Goal: Task Accomplishment & Management: Use online tool/utility

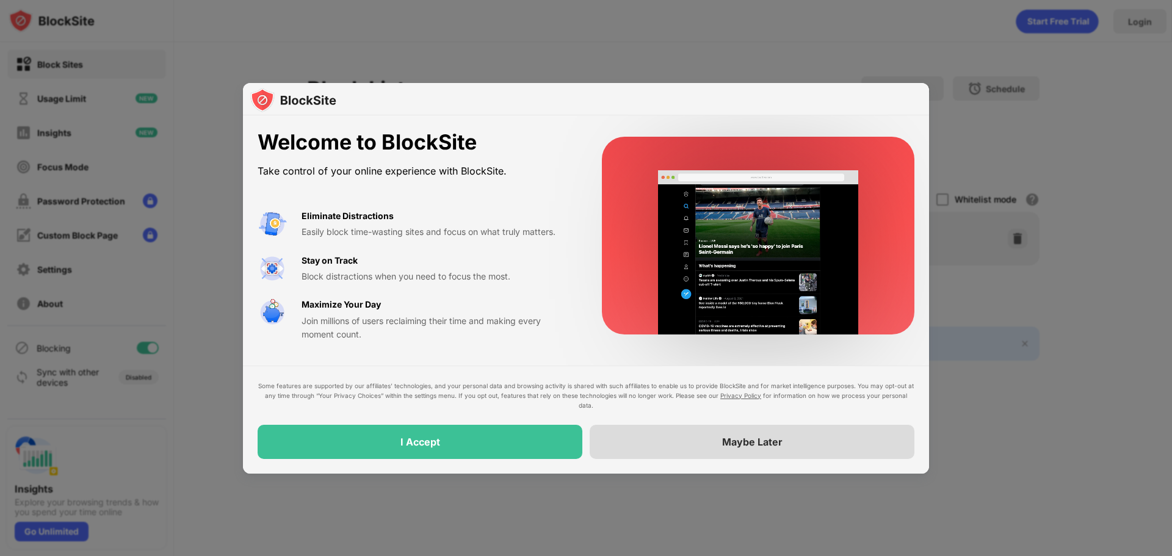
click at [687, 436] on div "Maybe Later" at bounding box center [752, 442] width 325 height 34
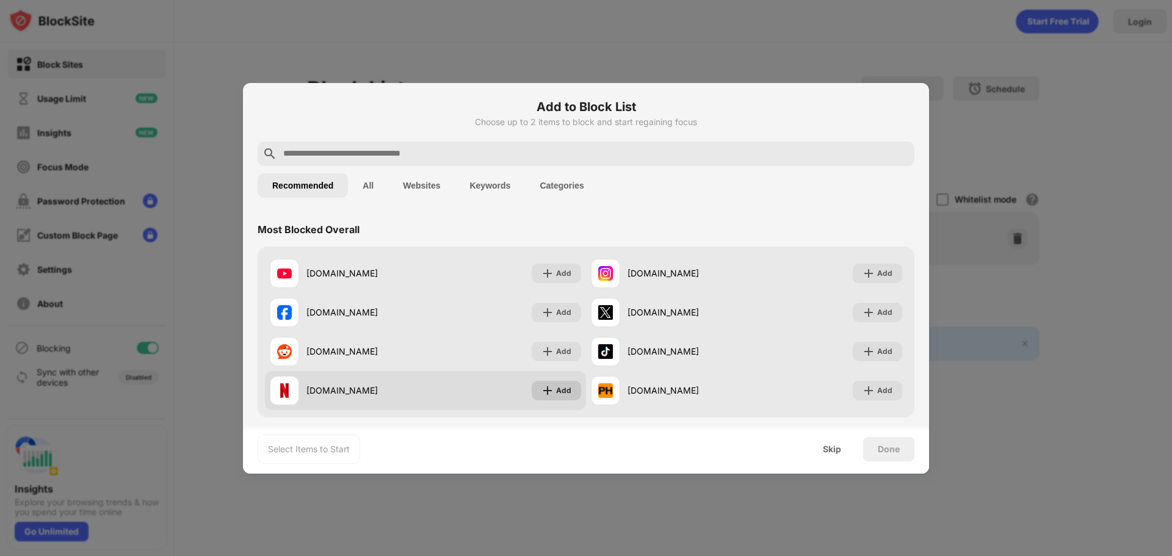
click at [544, 391] on img at bounding box center [547, 391] width 12 height 12
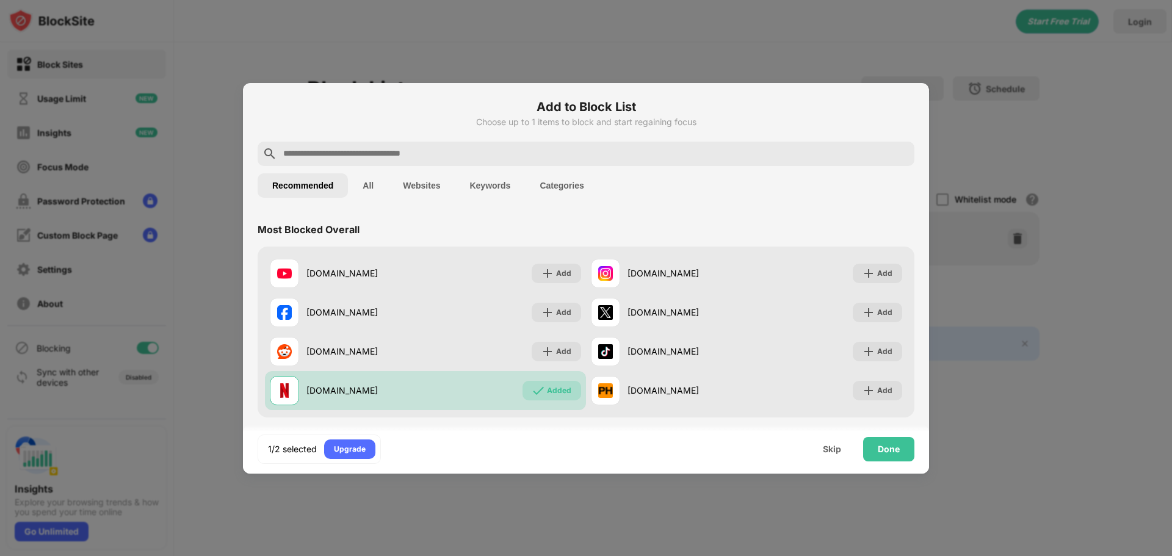
click at [390, 153] on input "text" at bounding box center [596, 154] width 628 height 15
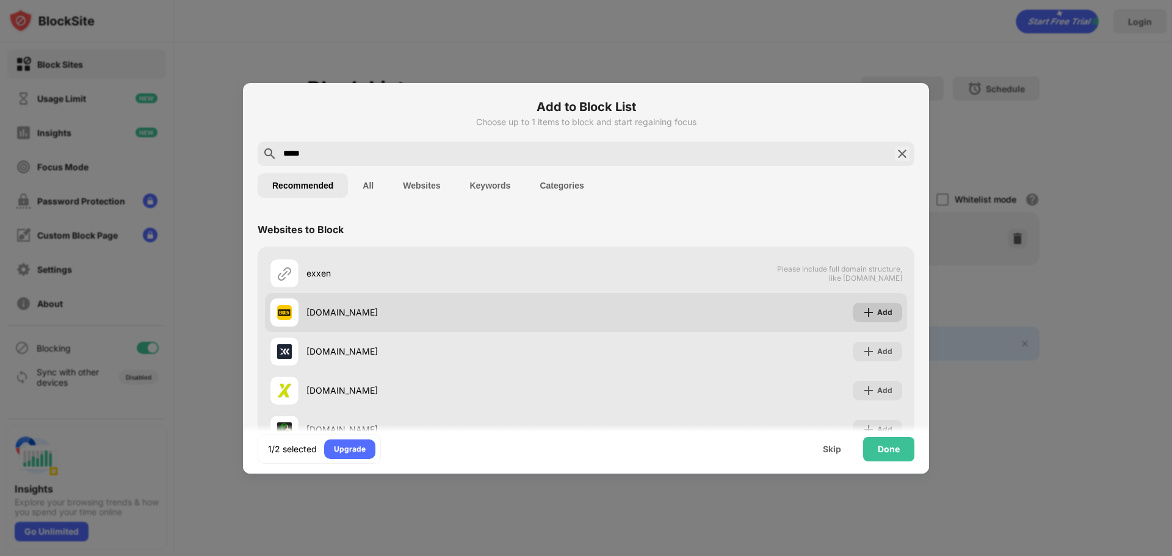
click at [864, 311] on img at bounding box center [869, 312] width 12 height 12
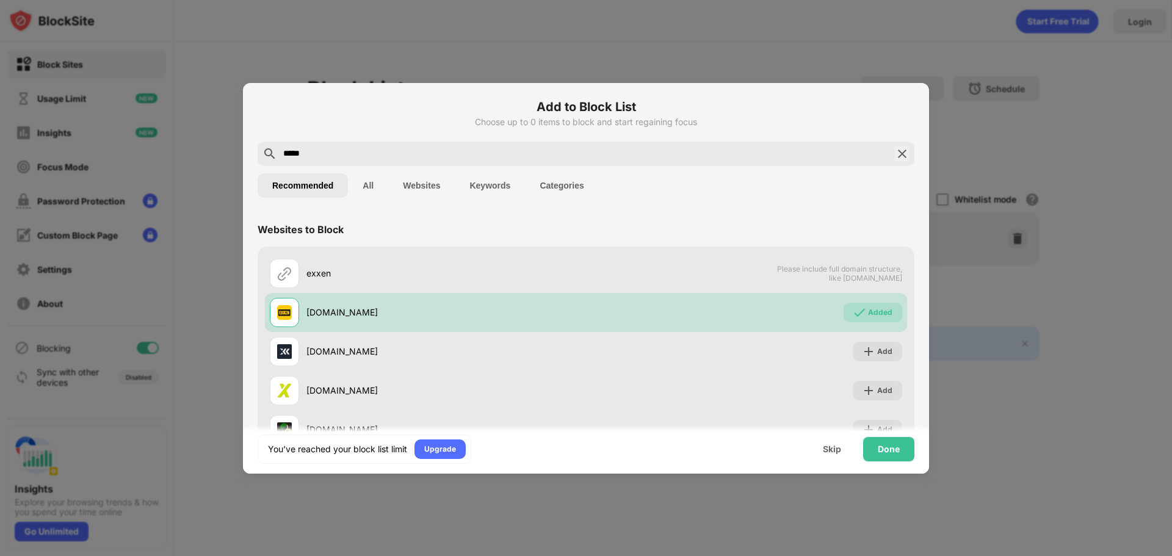
drag, startPoint x: 353, startPoint y: 151, endPoint x: 217, endPoint y: 170, distance: 137.5
click at [217, 556] on div "Add to Block List Choose up to 0 items to block and start regaining focus *****…" at bounding box center [586, 556] width 1172 height 0
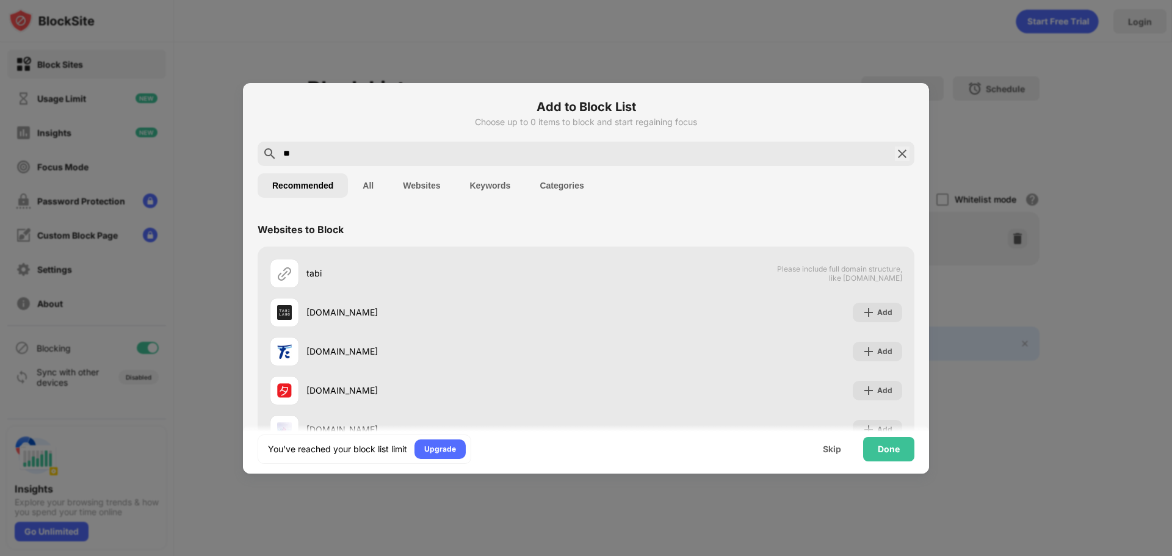
type input "*"
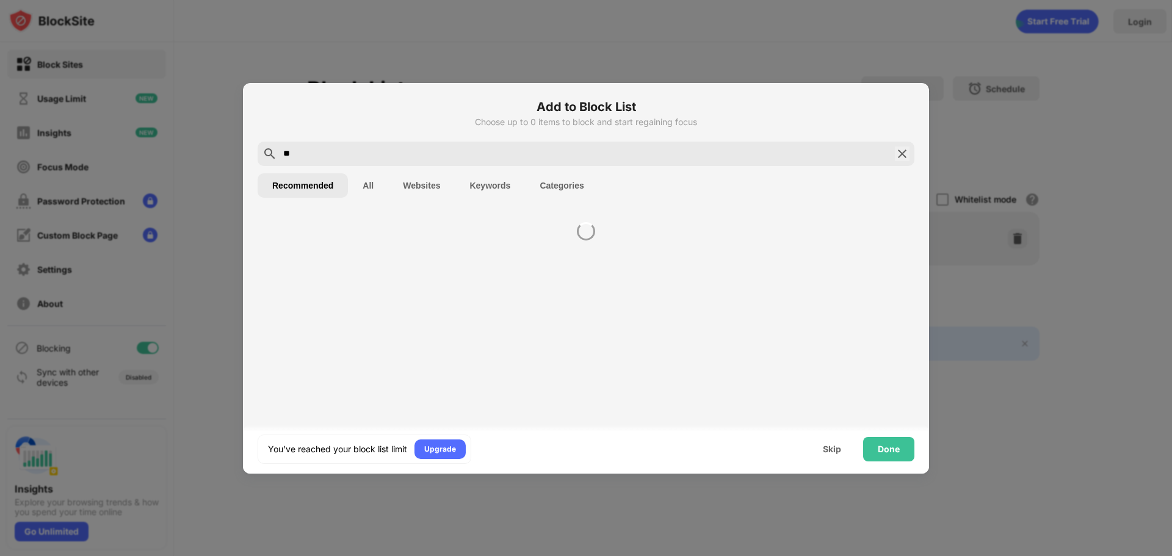
type input "*"
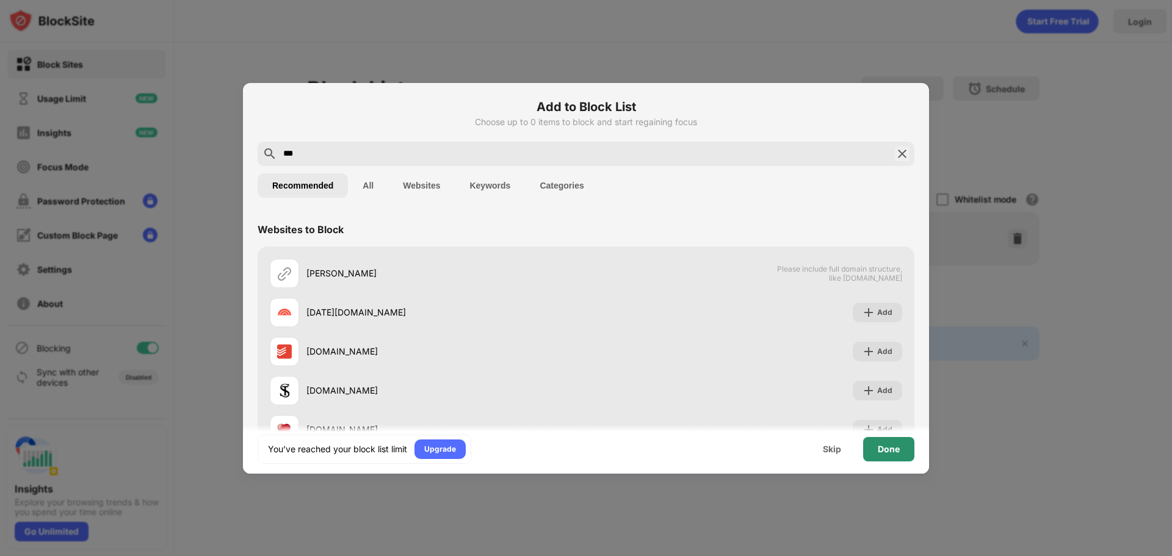
type input "***"
click at [887, 449] on div "Done" at bounding box center [889, 449] width 22 height 10
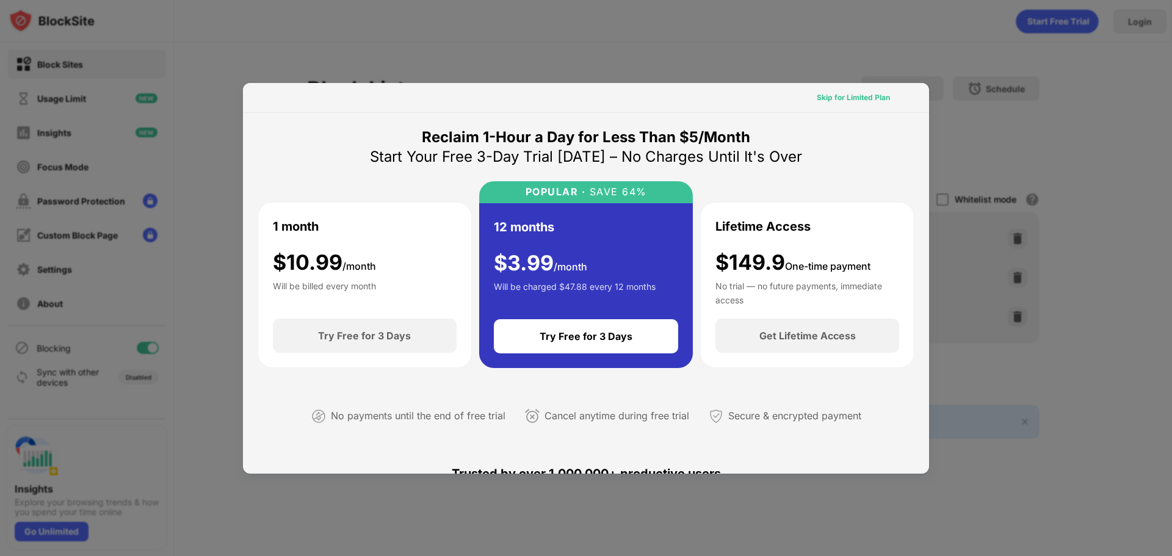
click at [863, 98] on div "Skip for Limited Plan" at bounding box center [853, 98] width 73 height 12
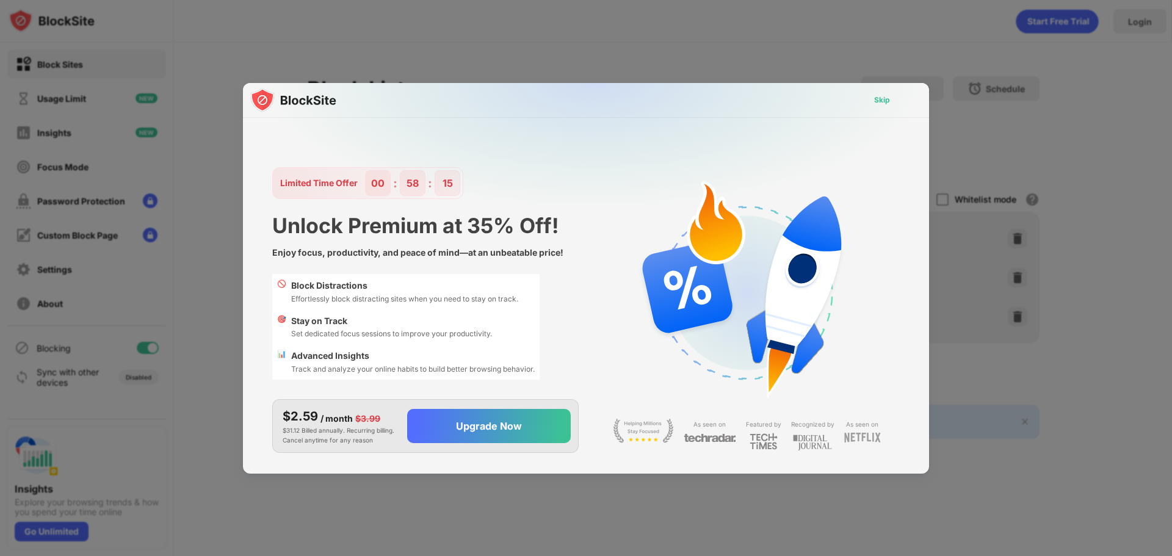
click at [887, 96] on div "Skip" at bounding box center [882, 100] width 16 height 12
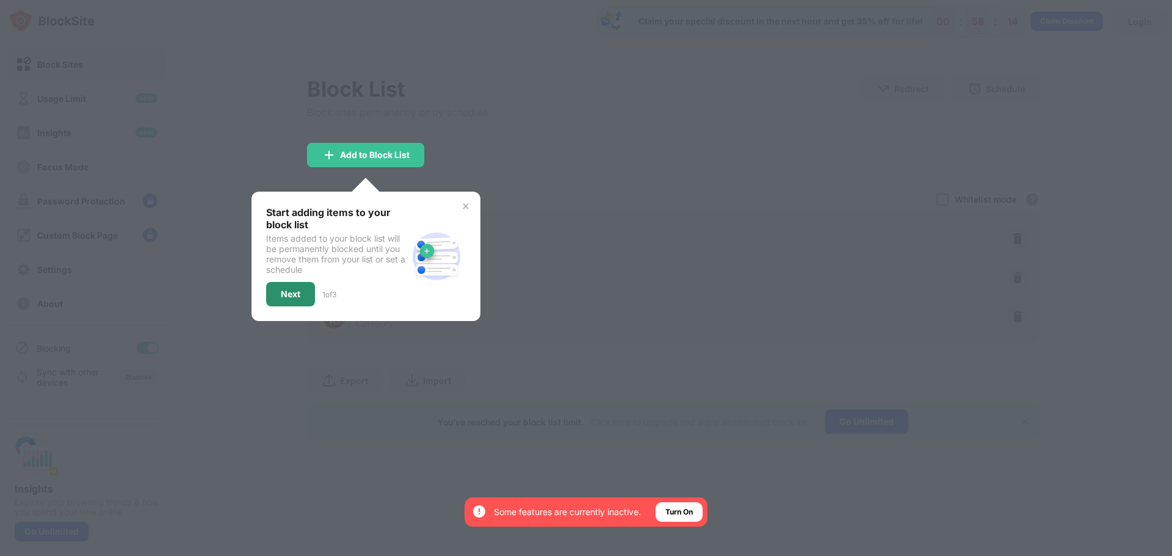
click at [281, 299] on div "Next" at bounding box center [290, 294] width 49 height 24
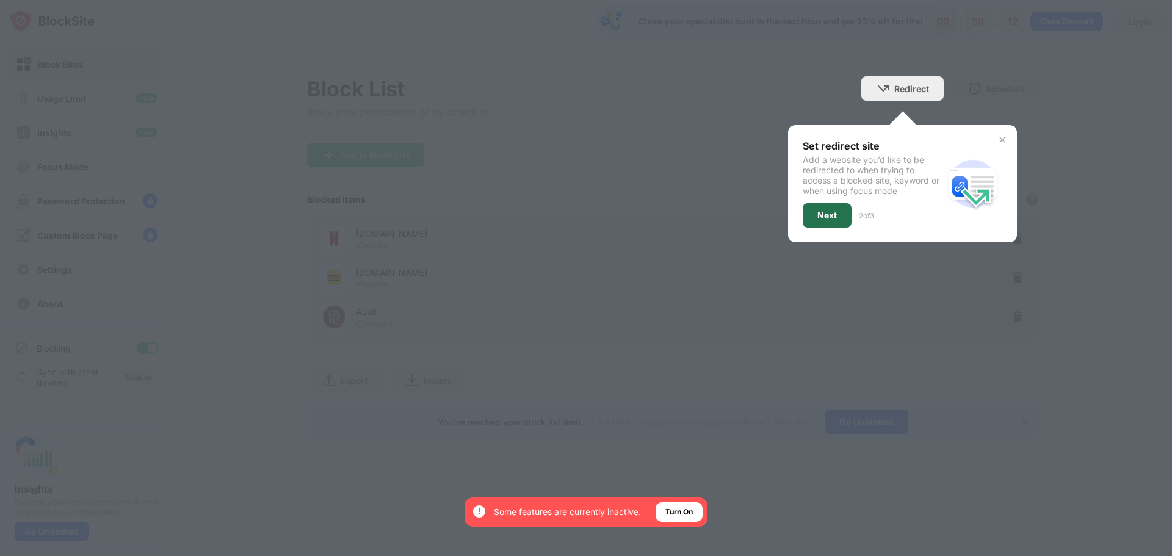
click at [845, 210] on div "Next" at bounding box center [827, 215] width 49 height 24
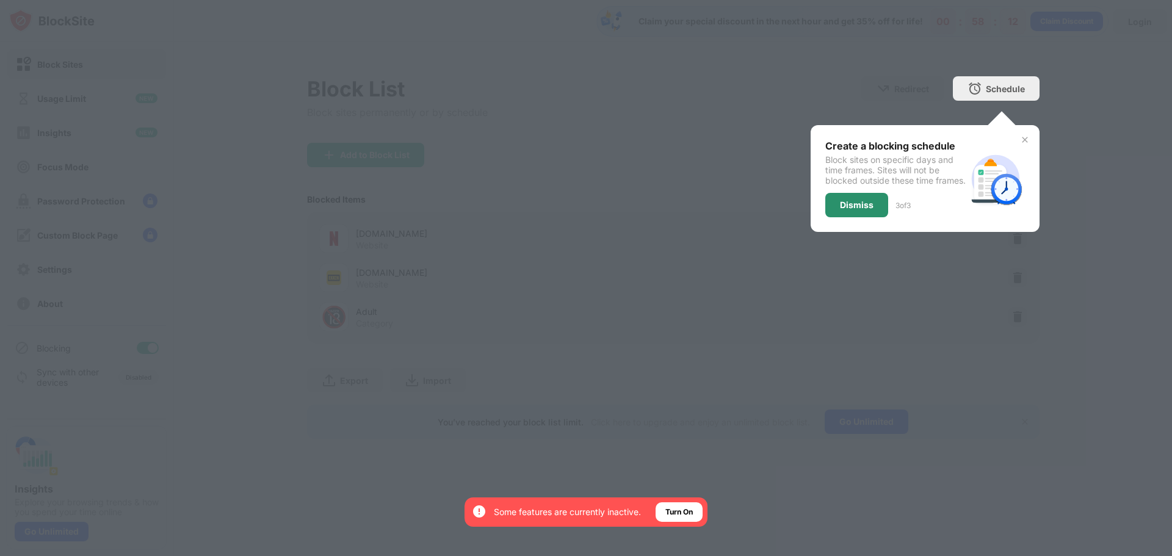
click at [855, 210] on div "Dismiss" at bounding box center [857, 205] width 34 height 10
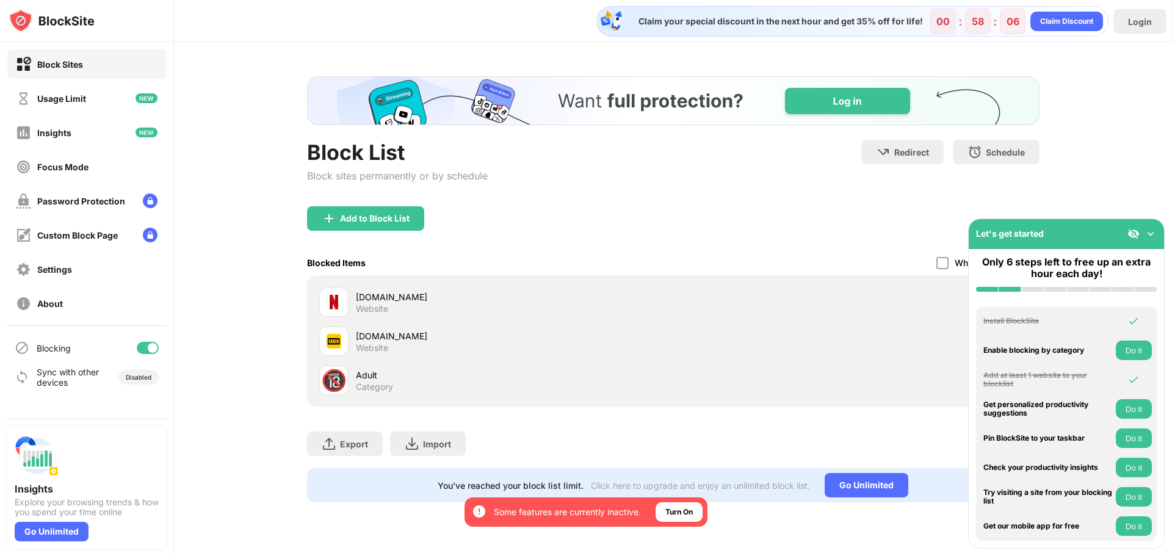
click at [1161, 234] on div "Let's get started" at bounding box center [1066, 234] width 195 height 30
click at [1151, 235] on img at bounding box center [1151, 234] width 12 height 12
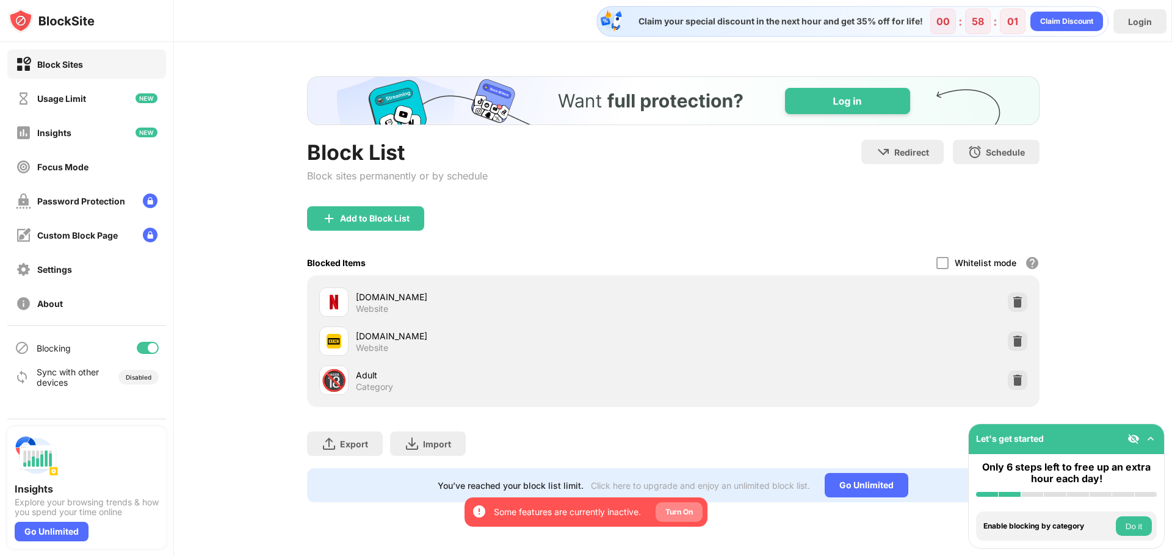
click at [684, 516] on div "Turn On" at bounding box center [678, 512] width 27 height 12
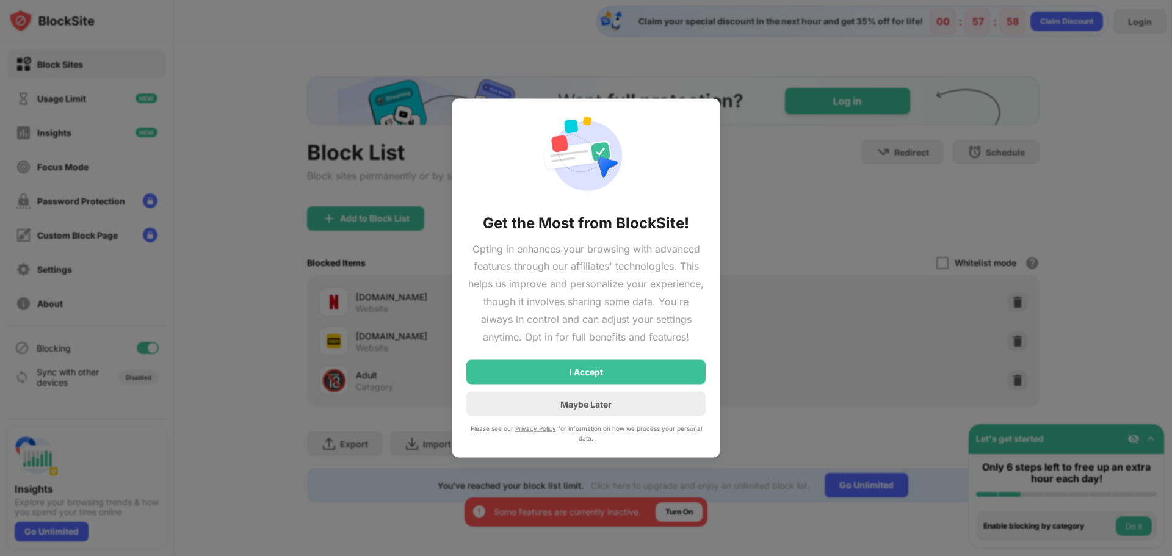
click at [791, 186] on div at bounding box center [586, 278] width 1172 height 556
click at [648, 407] on div "Maybe Later" at bounding box center [585, 404] width 239 height 24
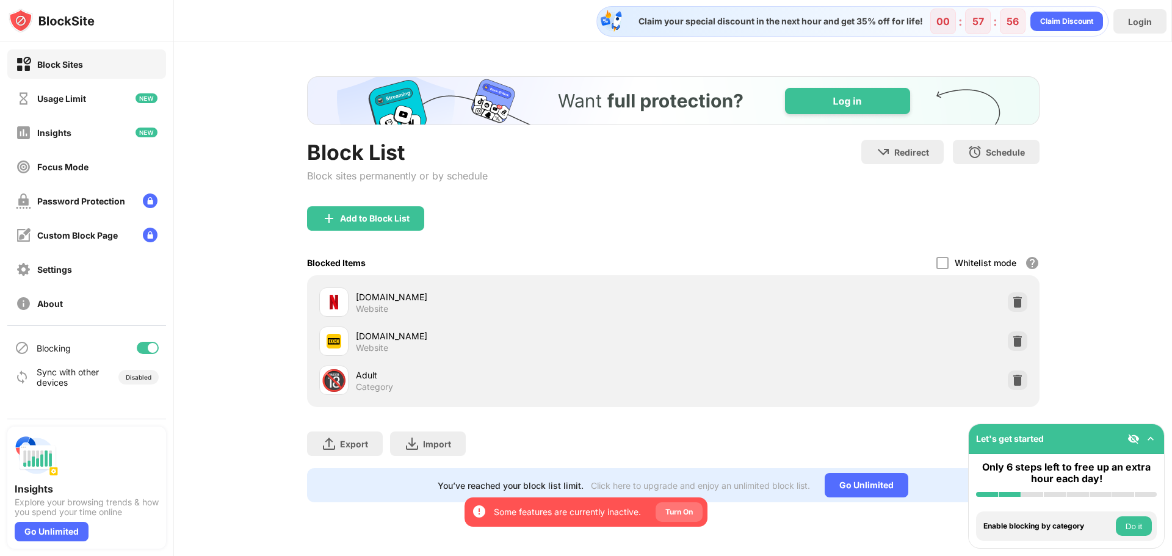
click at [689, 517] on div "Turn On" at bounding box center [678, 512] width 27 height 12
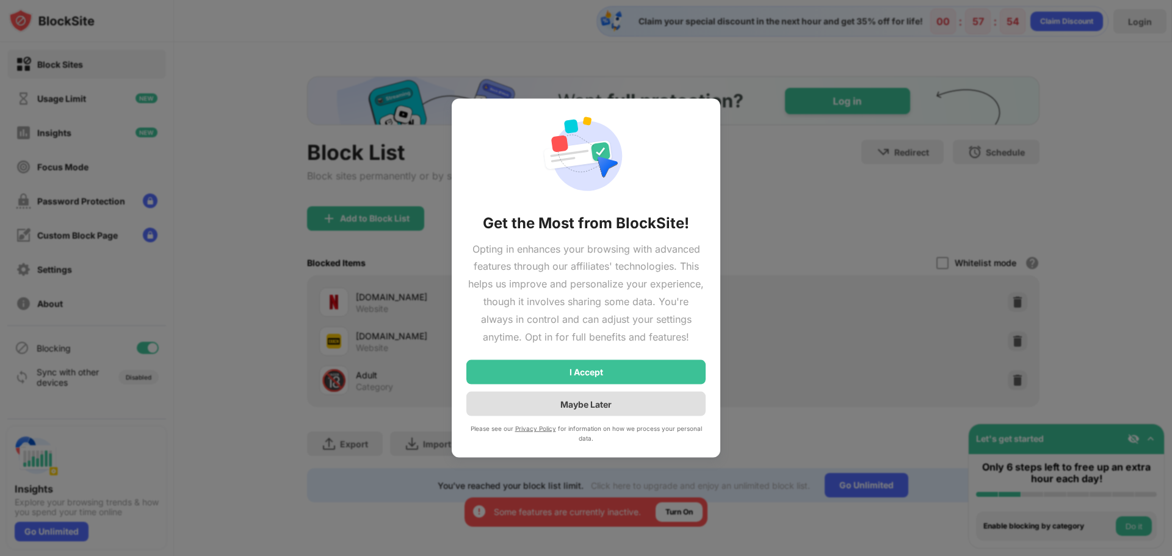
click at [639, 402] on div "Maybe Later" at bounding box center [585, 404] width 239 height 24
